Goal: Transaction & Acquisition: Purchase product/service

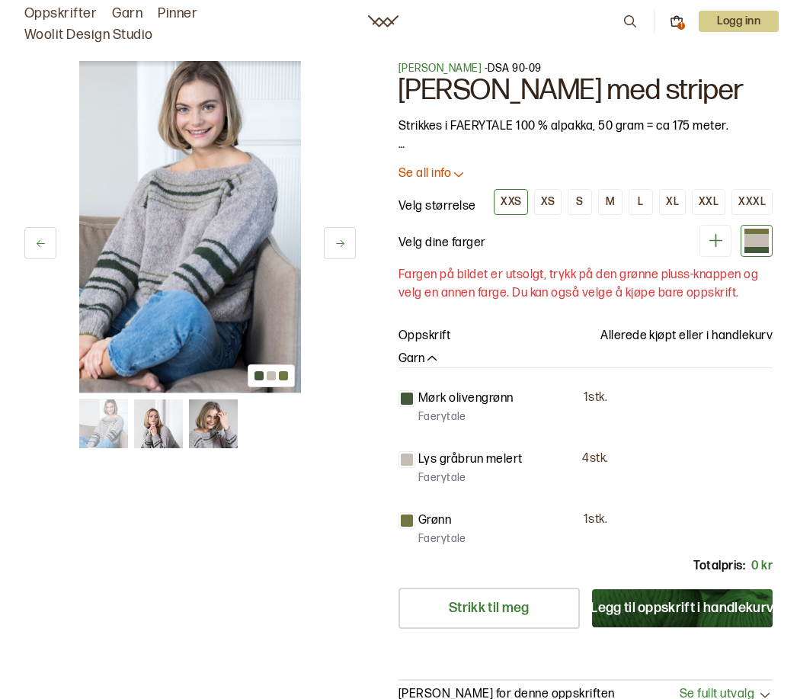
click at [630, 596] on button "Legg til oppskrift i handlekurv" at bounding box center [682, 608] width 181 height 38
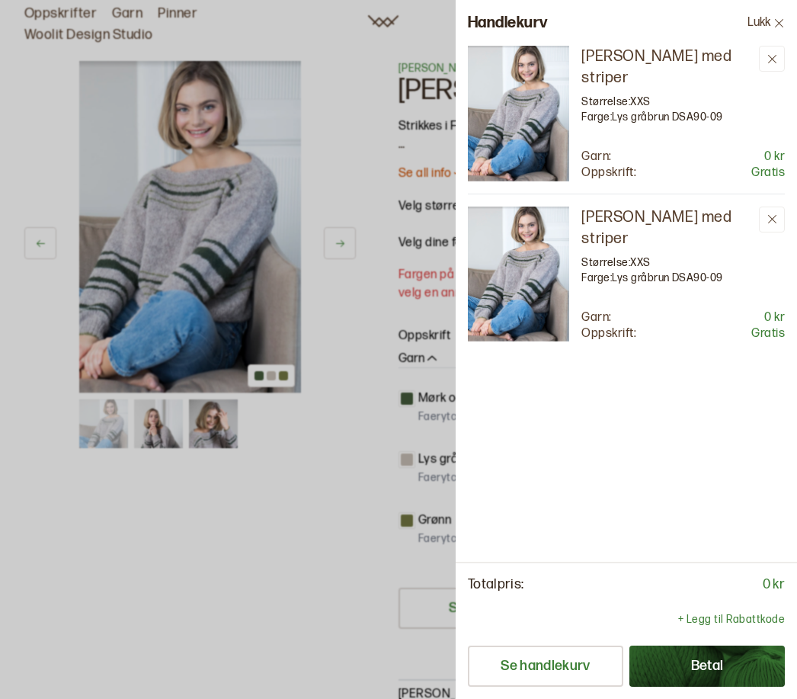
click at [508, 293] on img at bounding box center [518, 275] width 101 height 136
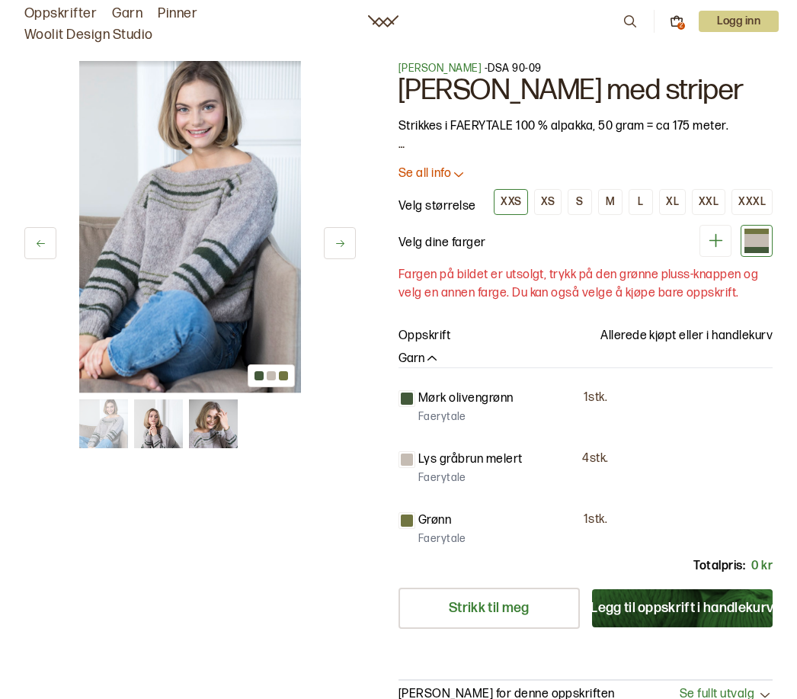
click at [445, 179] on p "Se all info" at bounding box center [425, 174] width 53 height 16
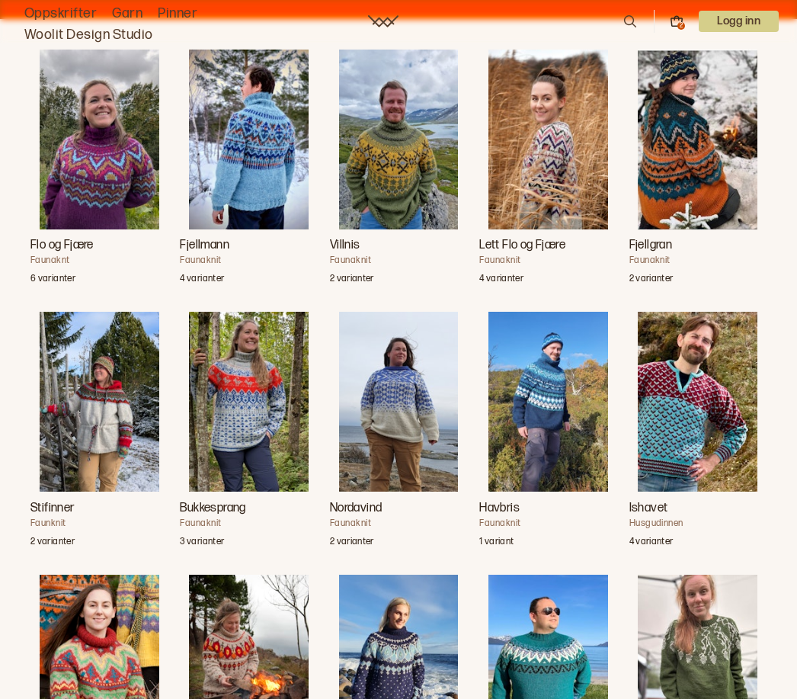
scroll to position [1553, 0]
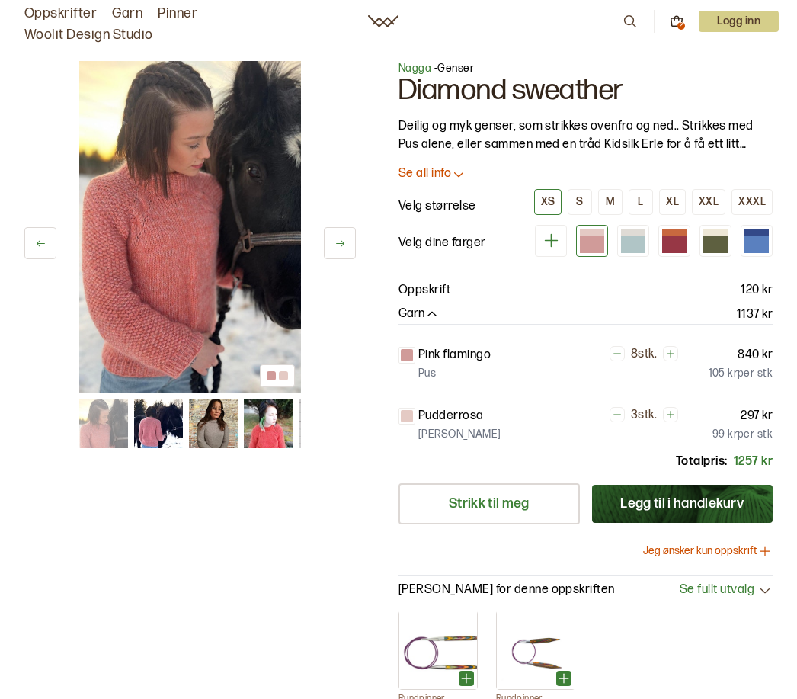
click at [155, 433] on img at bounding box center [158, 423] width 49 height 49
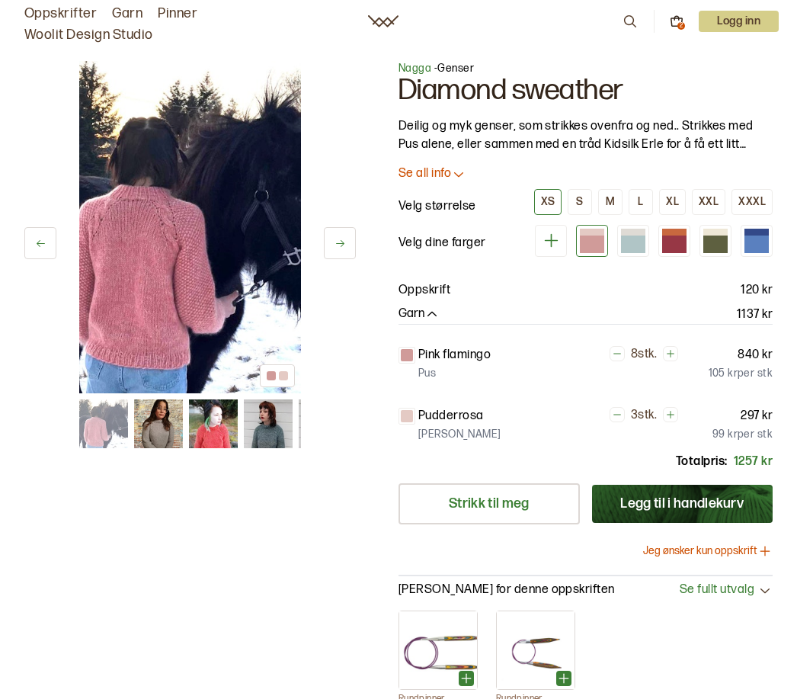
click at [213, 432] on img at bounding box center [213, 423] width 49 height 49
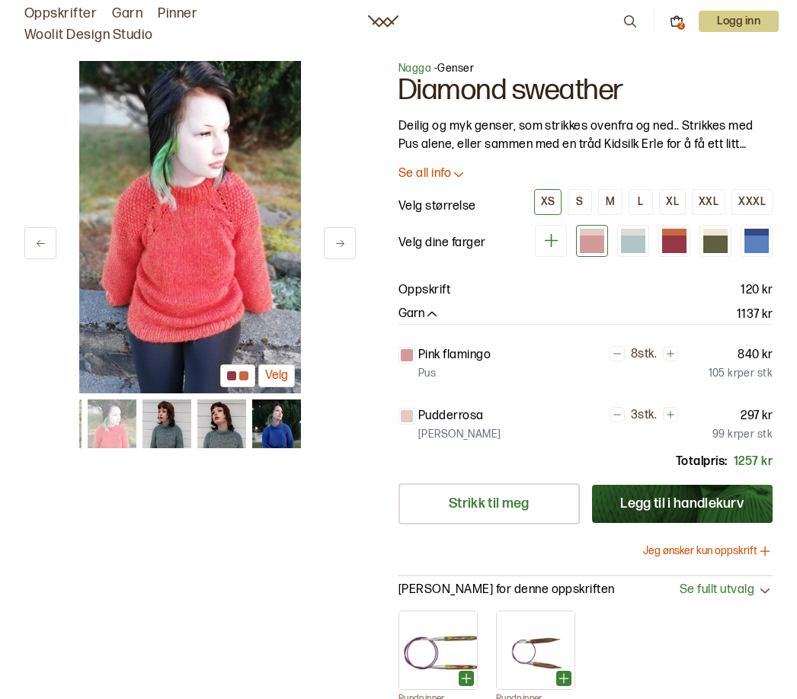
click at [52, 11] on link "Oppskrifter" at bounding box center [60, 13] width 72 height 21
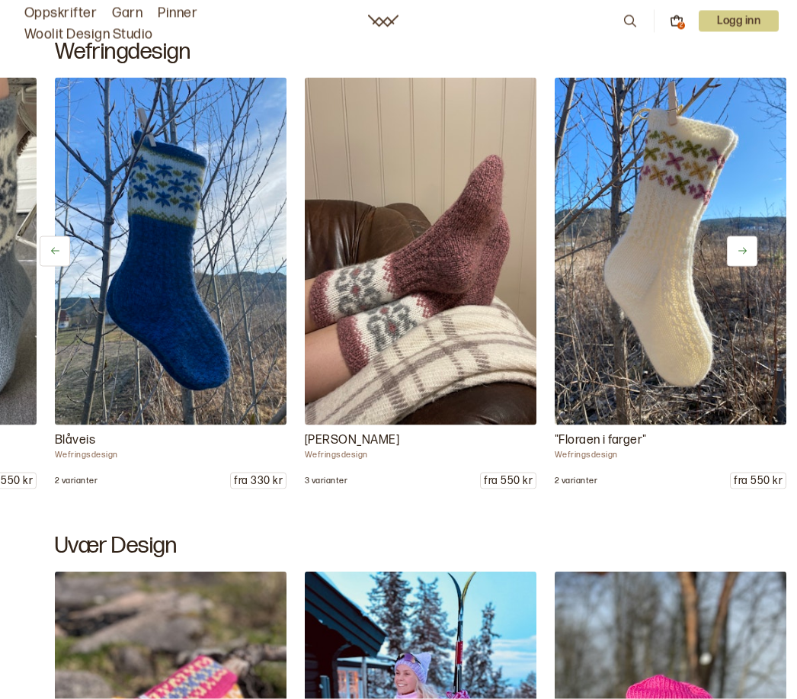
scroll to position [1239, 0]
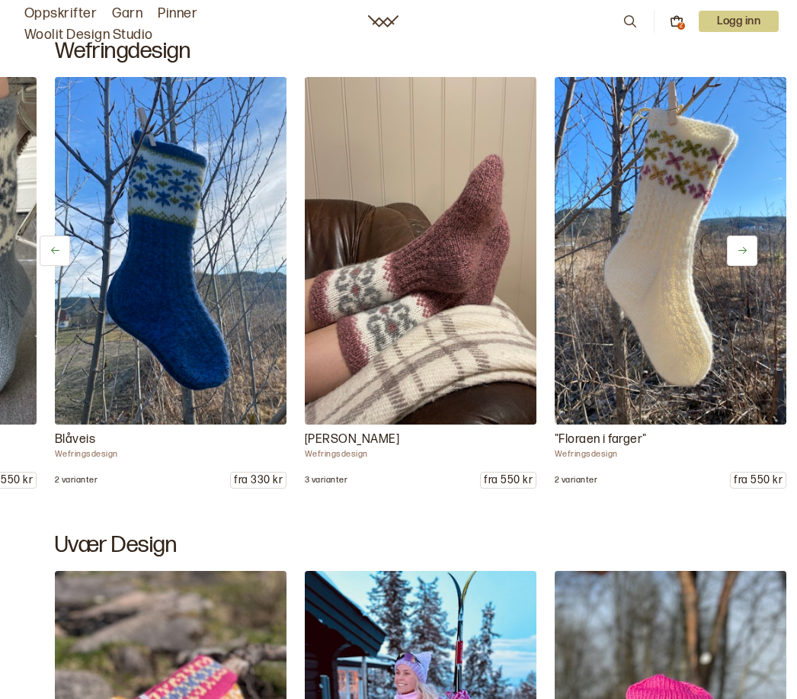
click at [118, 13] on link "Garn" at bounding box center [127, 13] width 30 height 21
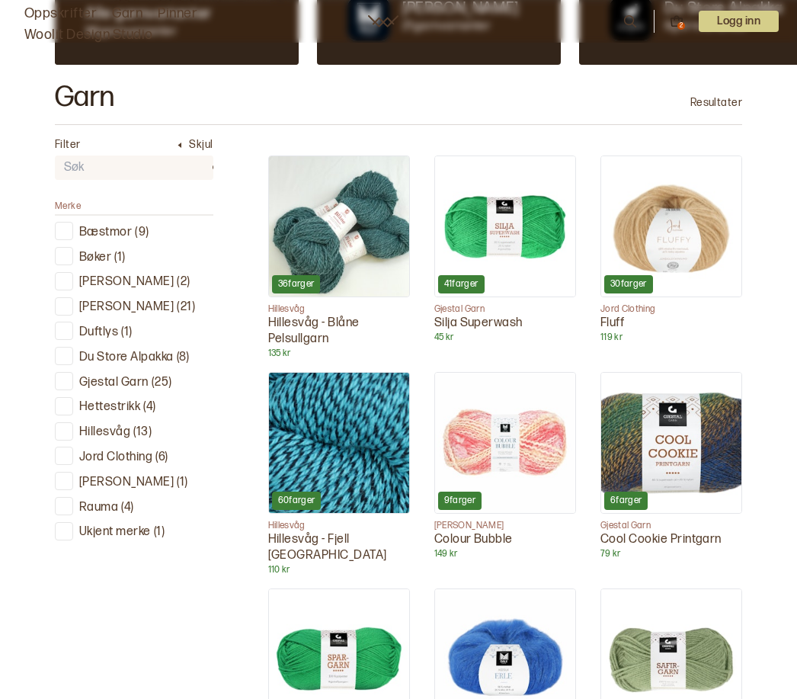
scroll to position [407, 0]
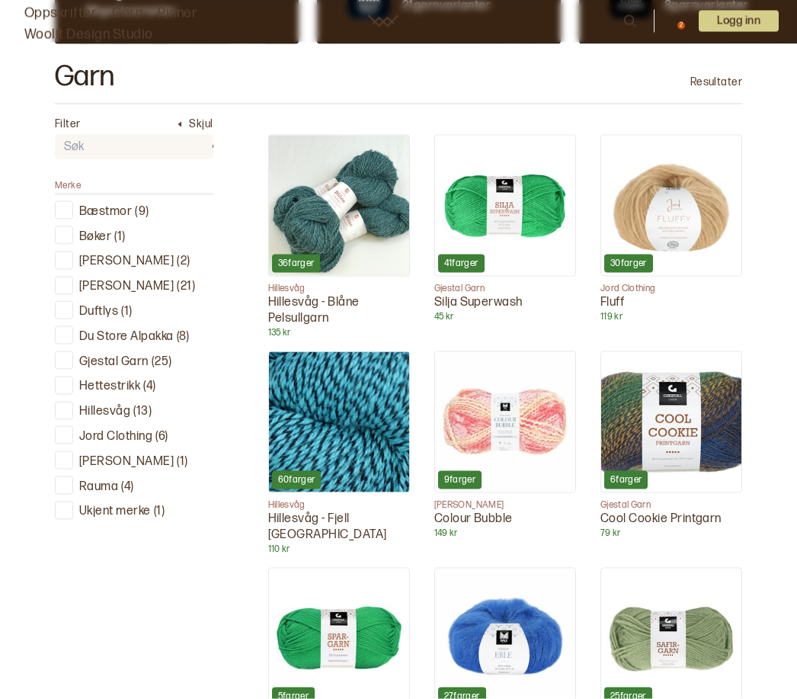
click at [59, 340] on ul "Bæstmor ( 9 ) Bøker ( 1 ) [PERSON_NAME] ( 2 ) [PERSON_NAME] ( 21 ) Duftlys ( 1 …" at bounding box center [134, 360] width 159 height 319
click at [69, 329] on div at bounding box center [64, 336] width 14 height 14
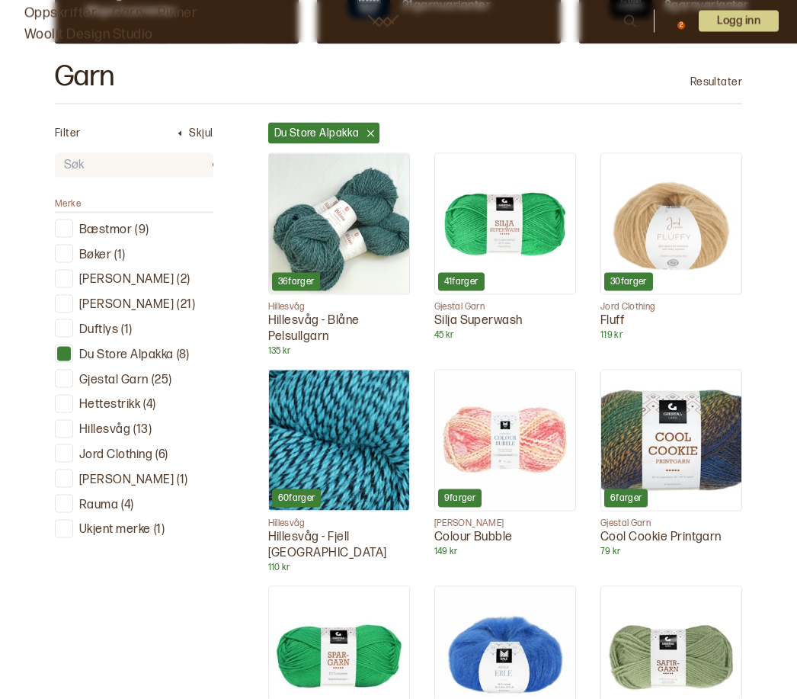
scroll to position [408, 0]
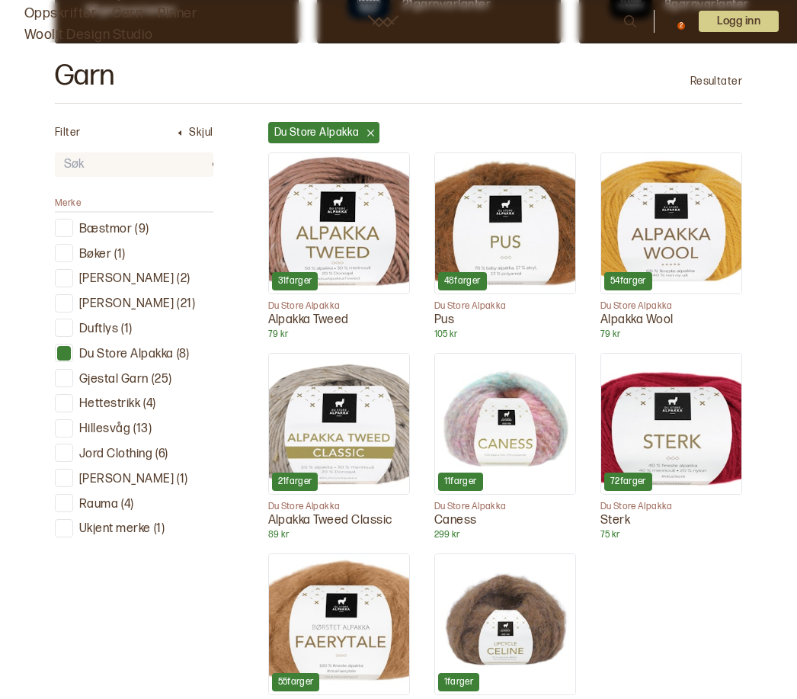
click at [322, 650] on img at bounding box center [339, 624] width 140 height 140
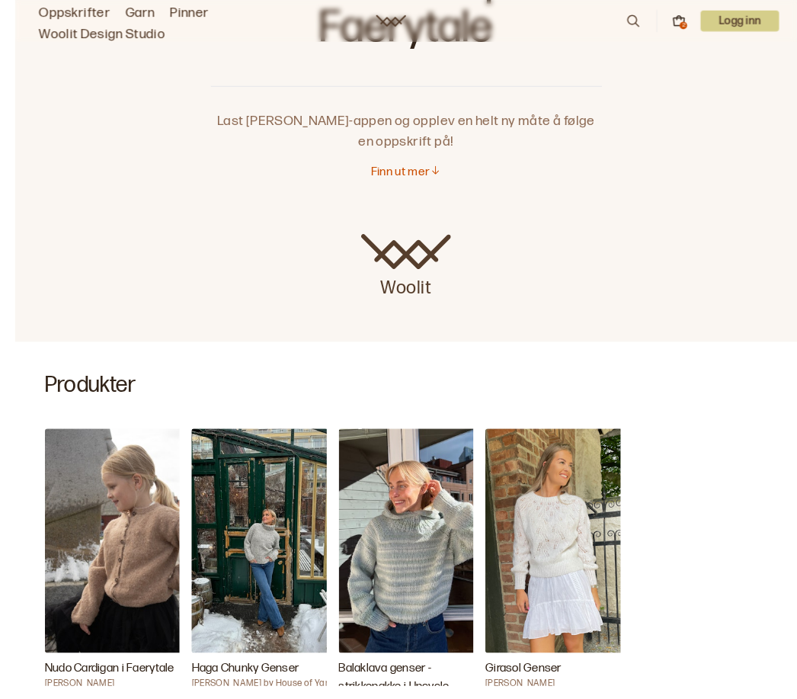
scroll to position [328, 0]
